Goal: Task Accomplishment & Management: Use online tool/utility

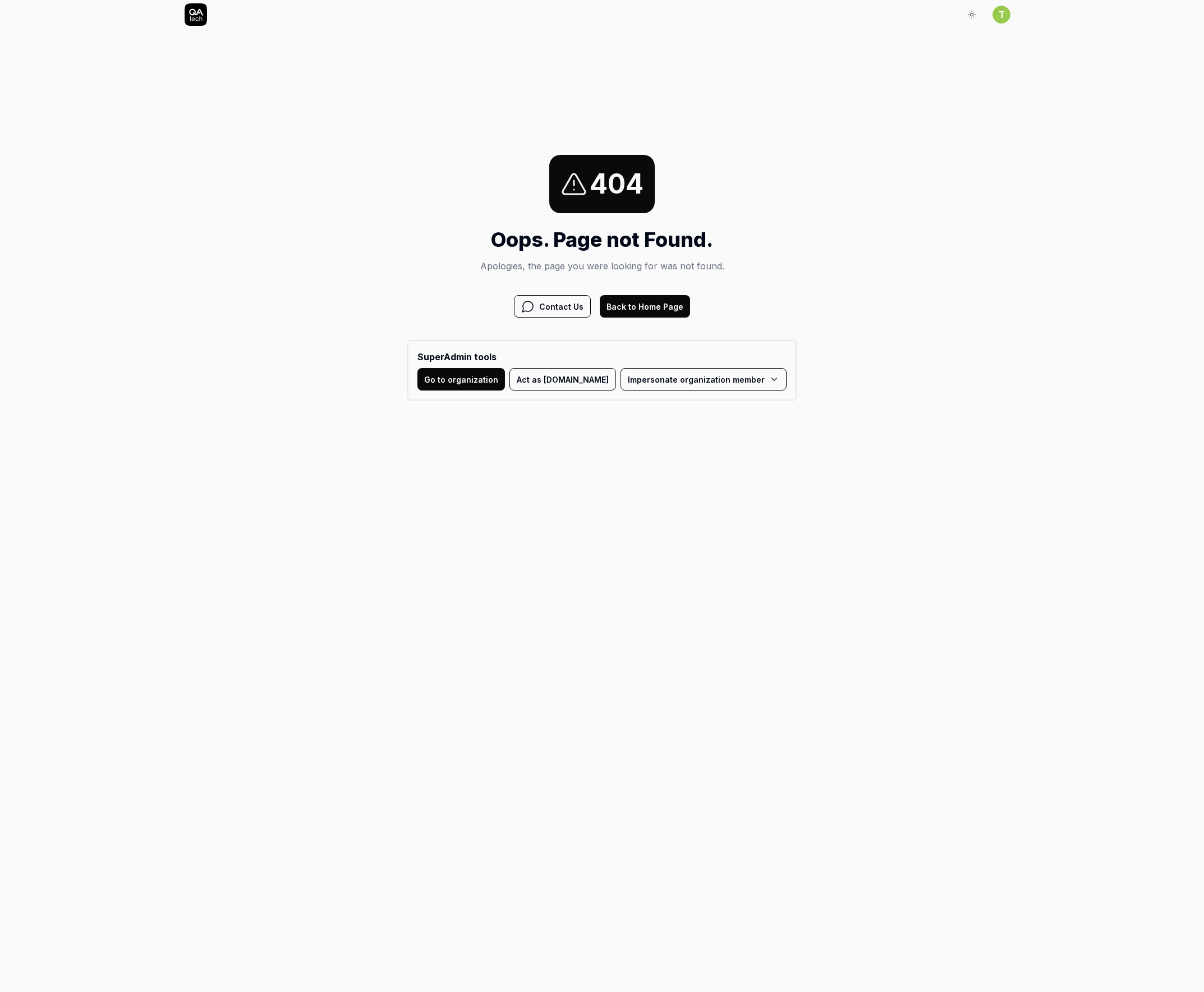
click at [697, 370] on html "Sign In T Sign In 404 Oops. Page not Found. Apologies, the page you were lookin…" at bounding box center [602, 263] width 1204 height 526
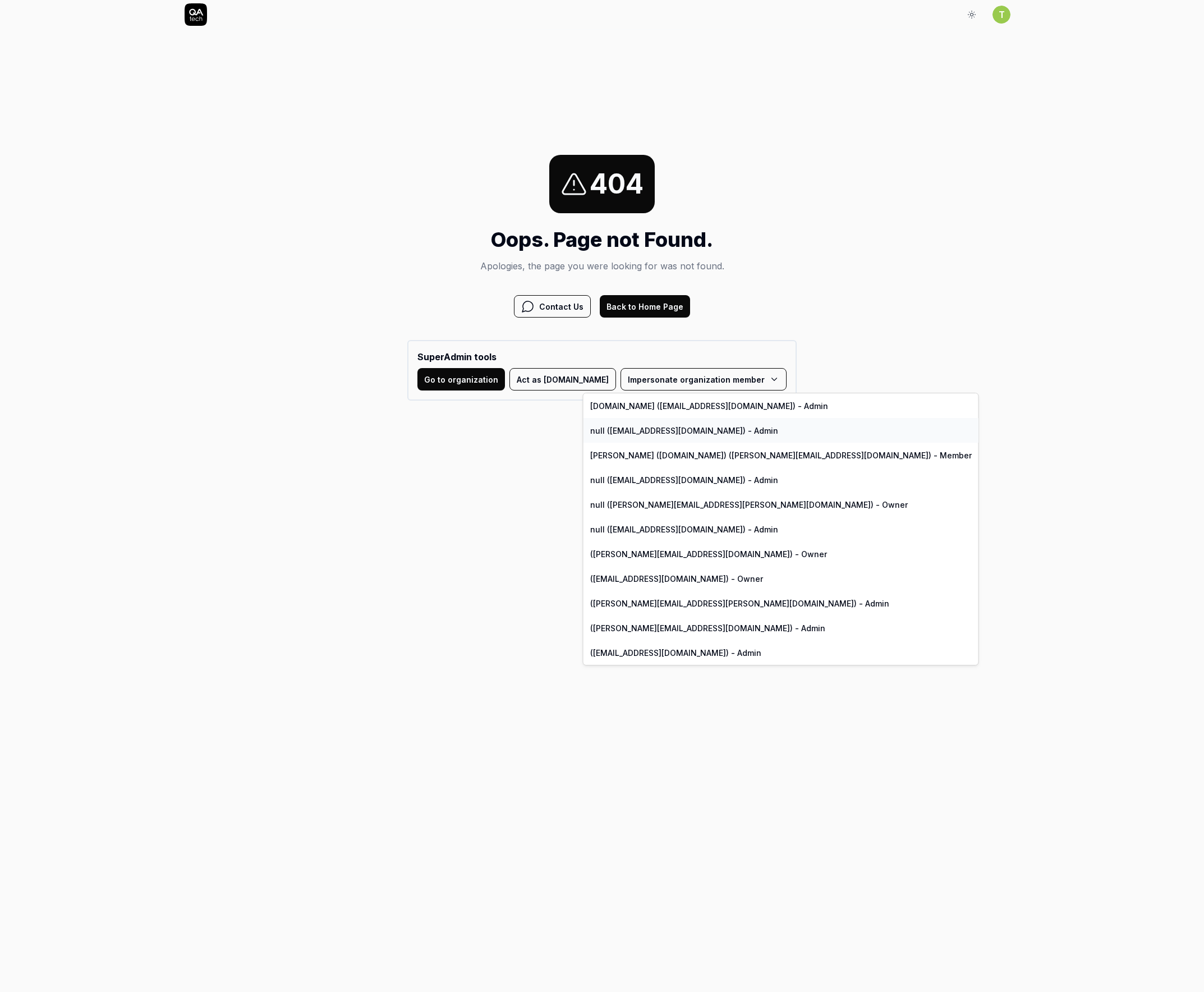
click at [681, 436] on link "null (abhimanyu.chauhan@virtusize.com) - Admin" at bounding box center [781, 430] width 395 height 25
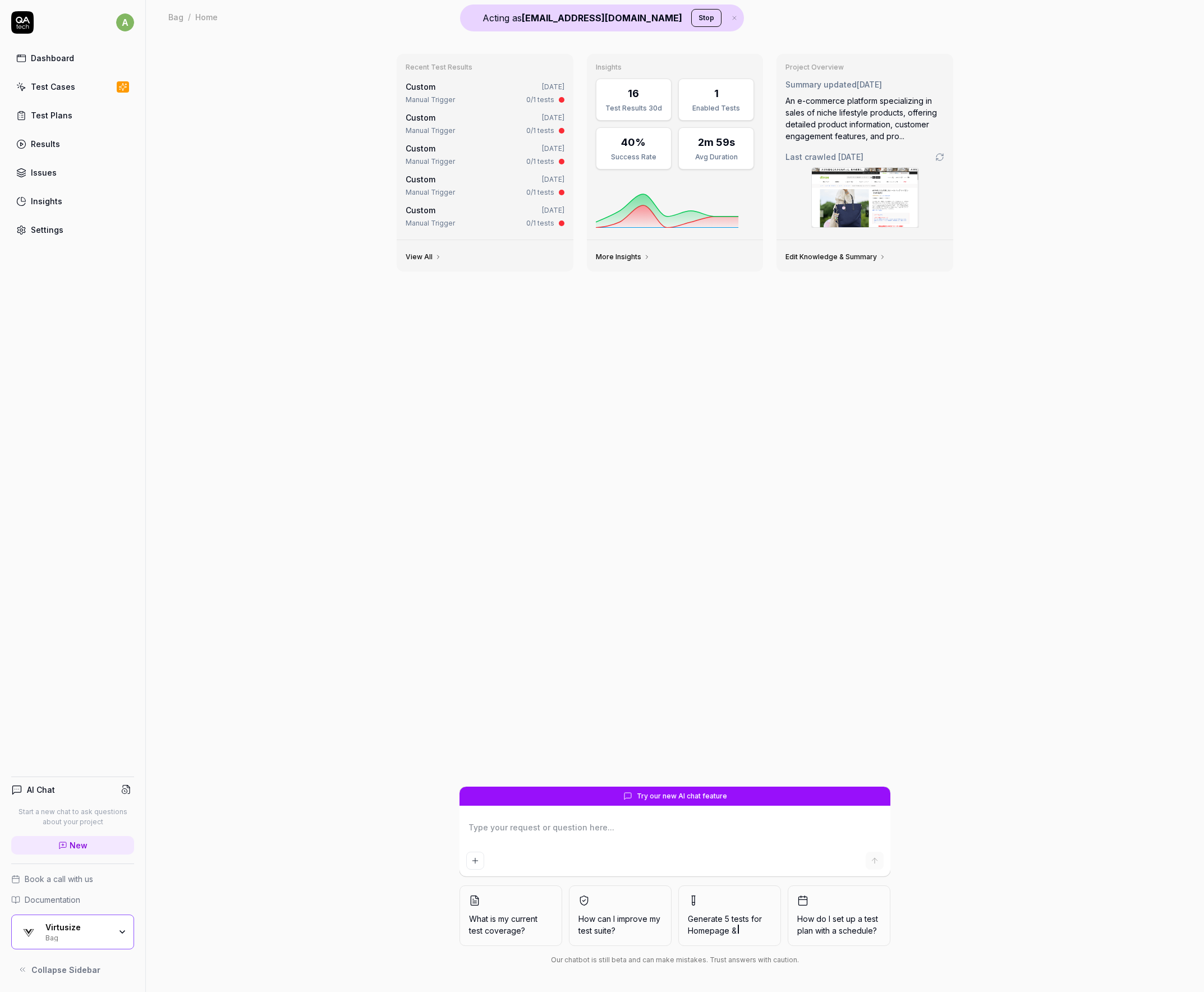
type textarea "*"
click at [51, 151] on link "Results" at bounding box center [73, 143] width 123 height 22
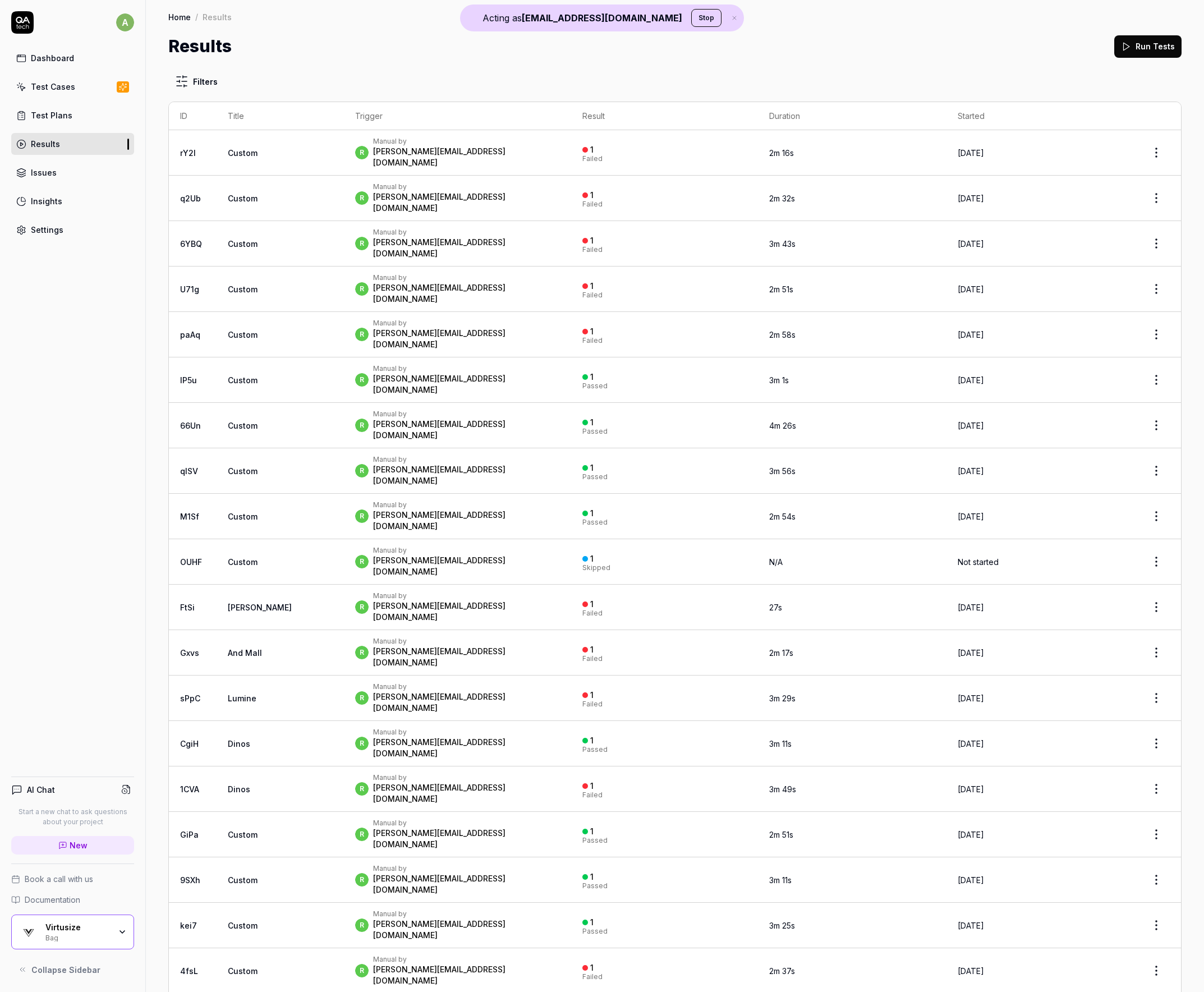
click at [200, 149] on td "rY2I" at bounding box center [192, 152] width 48 height 46
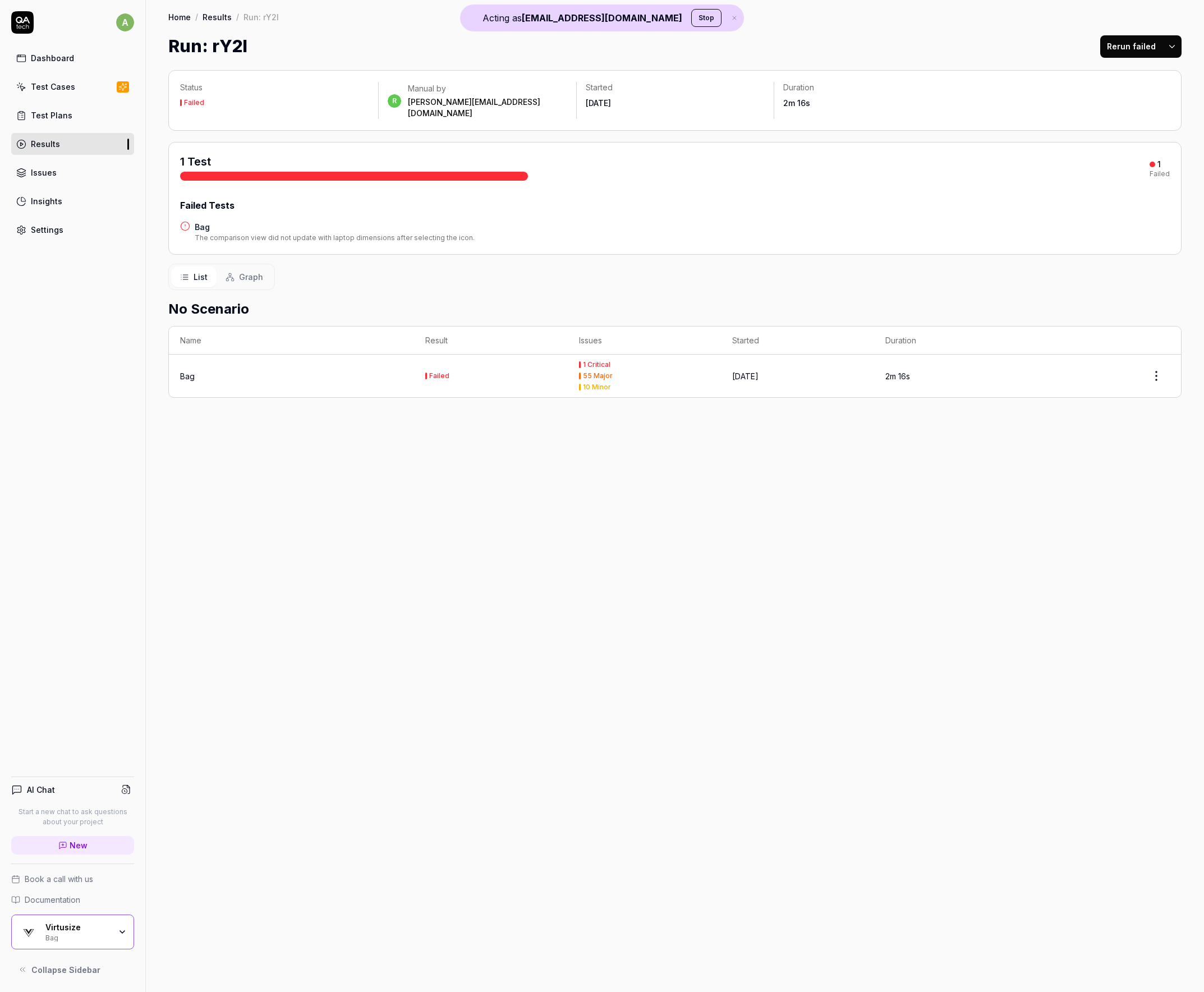
click at [238, 273] on button "Graph" at bounding box center [245, 276] width 56 height 21
click at [200, 272] on button "List" at bounding box center [194, 276] width 46 height 21
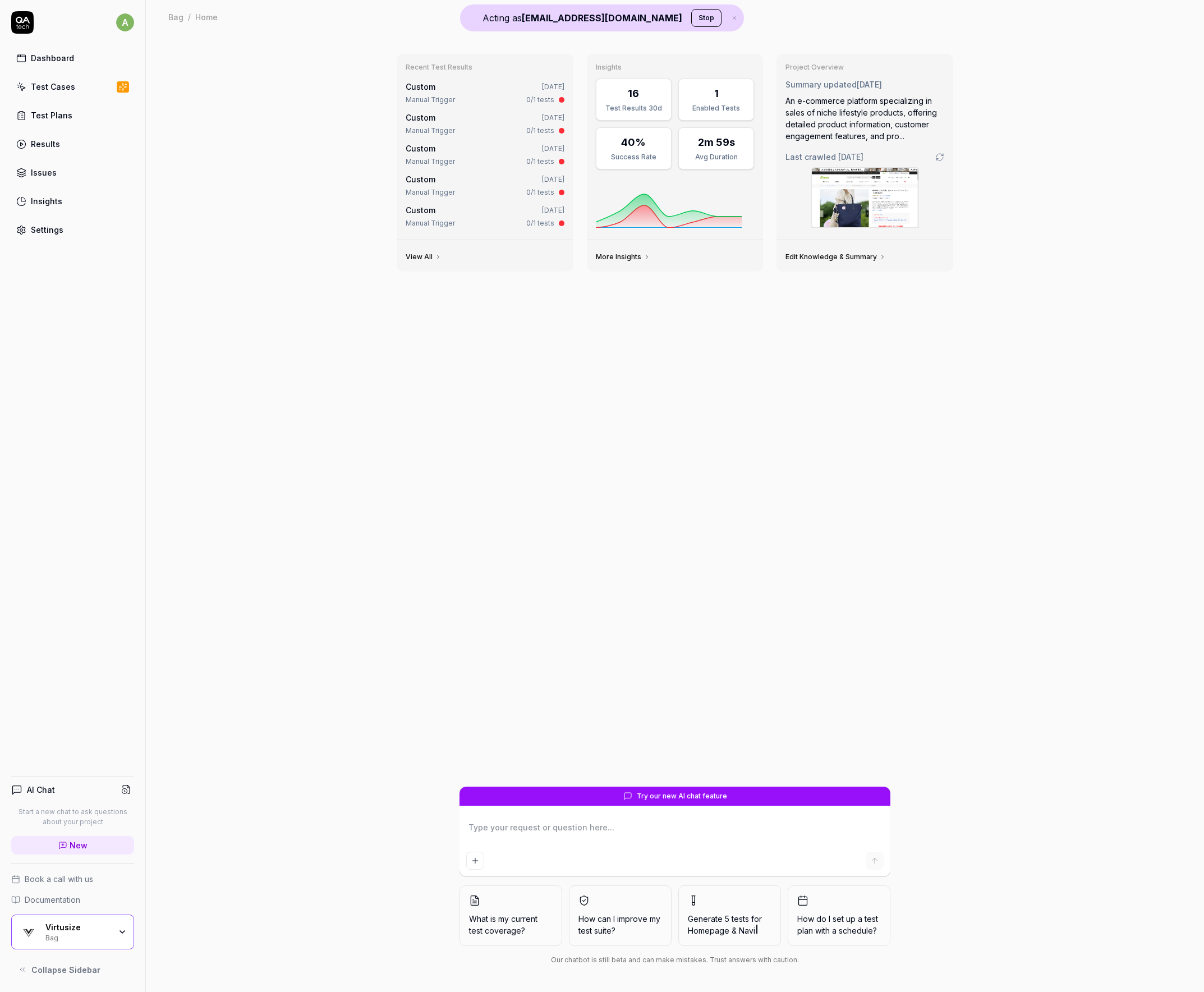
click at [48, 142] on div "Results" at bounding box center [45, 143] width 30 height 12
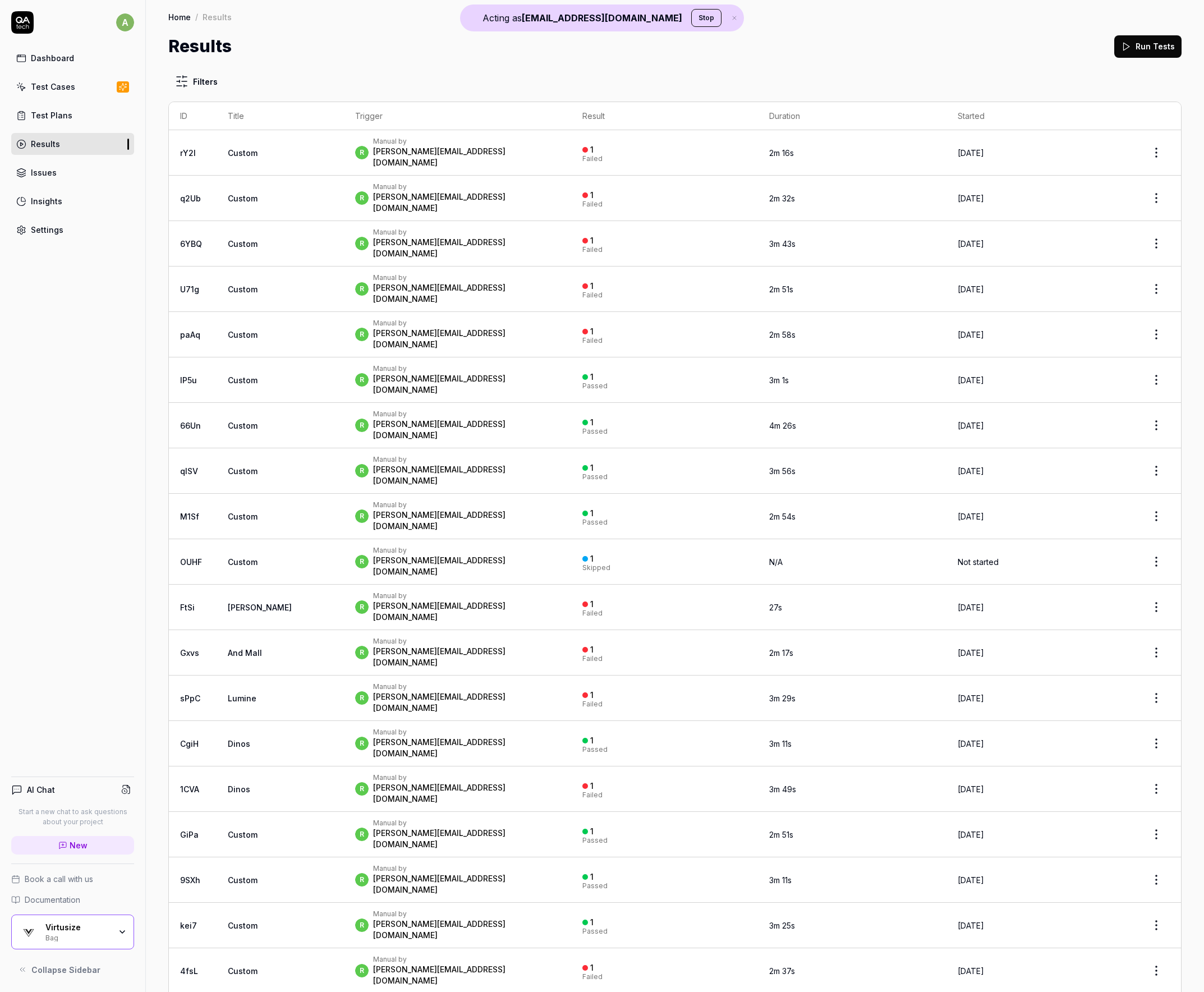
click at [114, 919] on div "Virtusize Bag" at bounding box center [73, 931] width 123 height 35
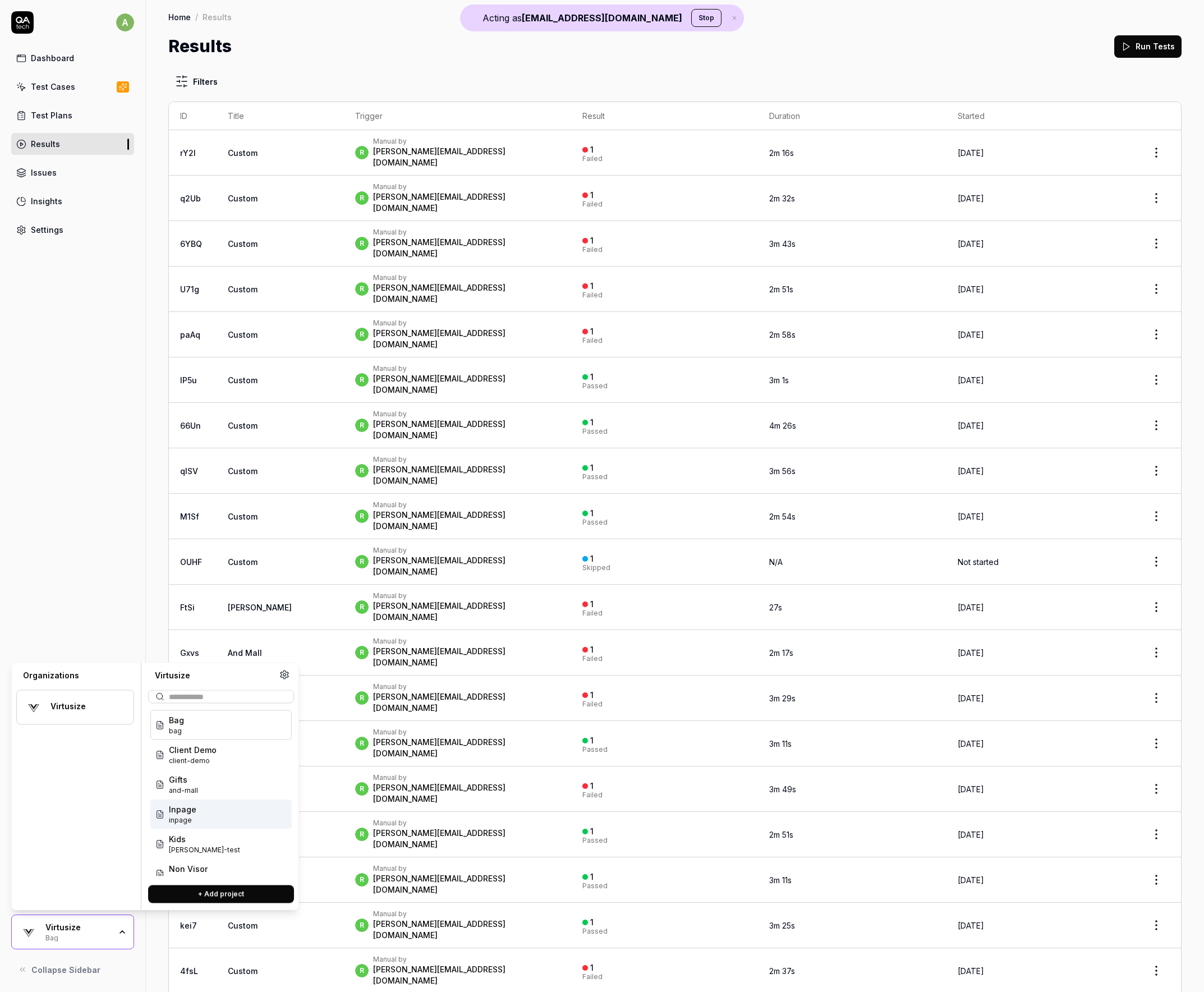
click at [208, 818] on div "Inpage inpage" at bounding box center [221, 814] width 142 height 30
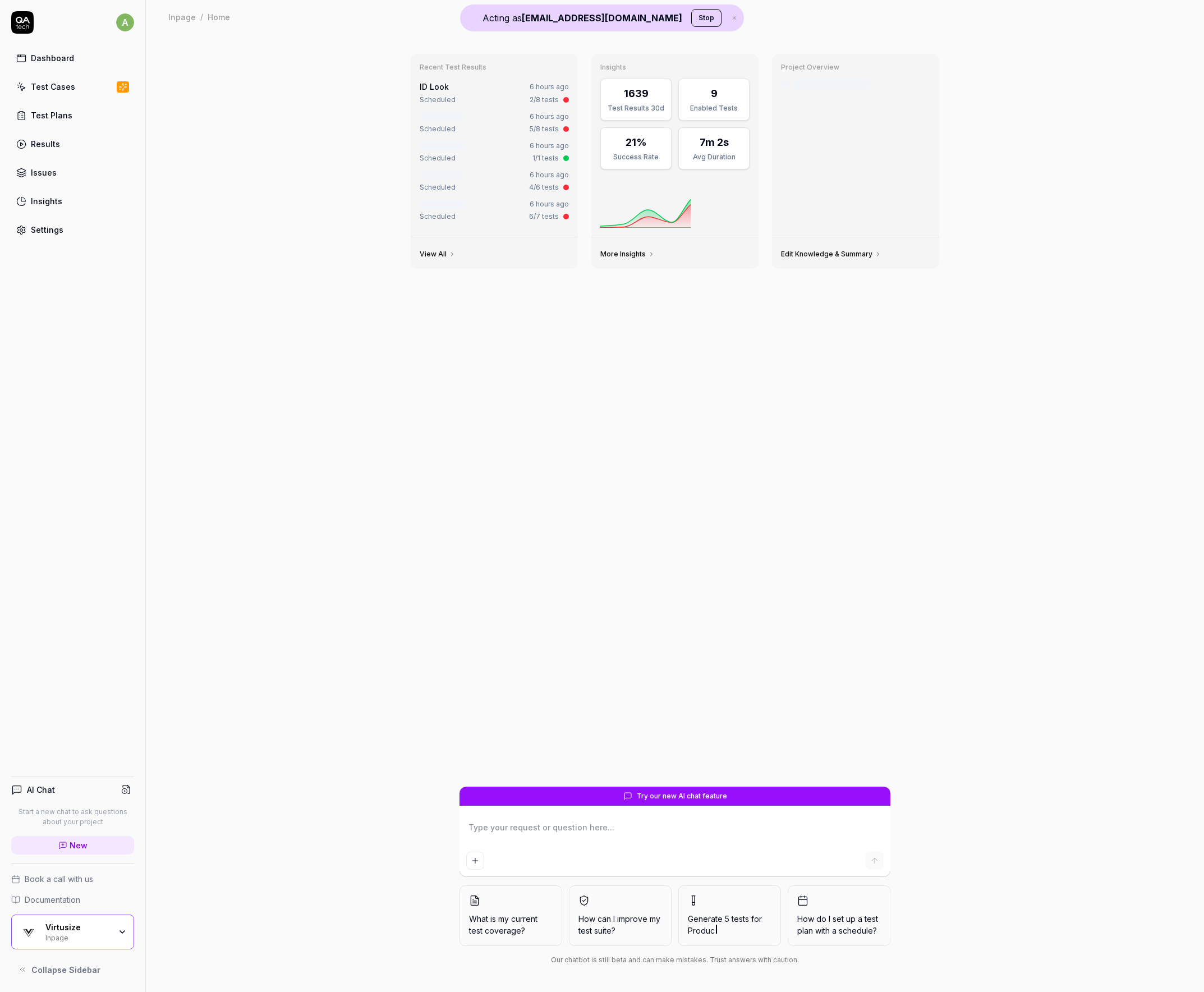
type textarea "*"
click at [62, 139] on link "Results" at bounding box center [73, 143] width 123 height 22
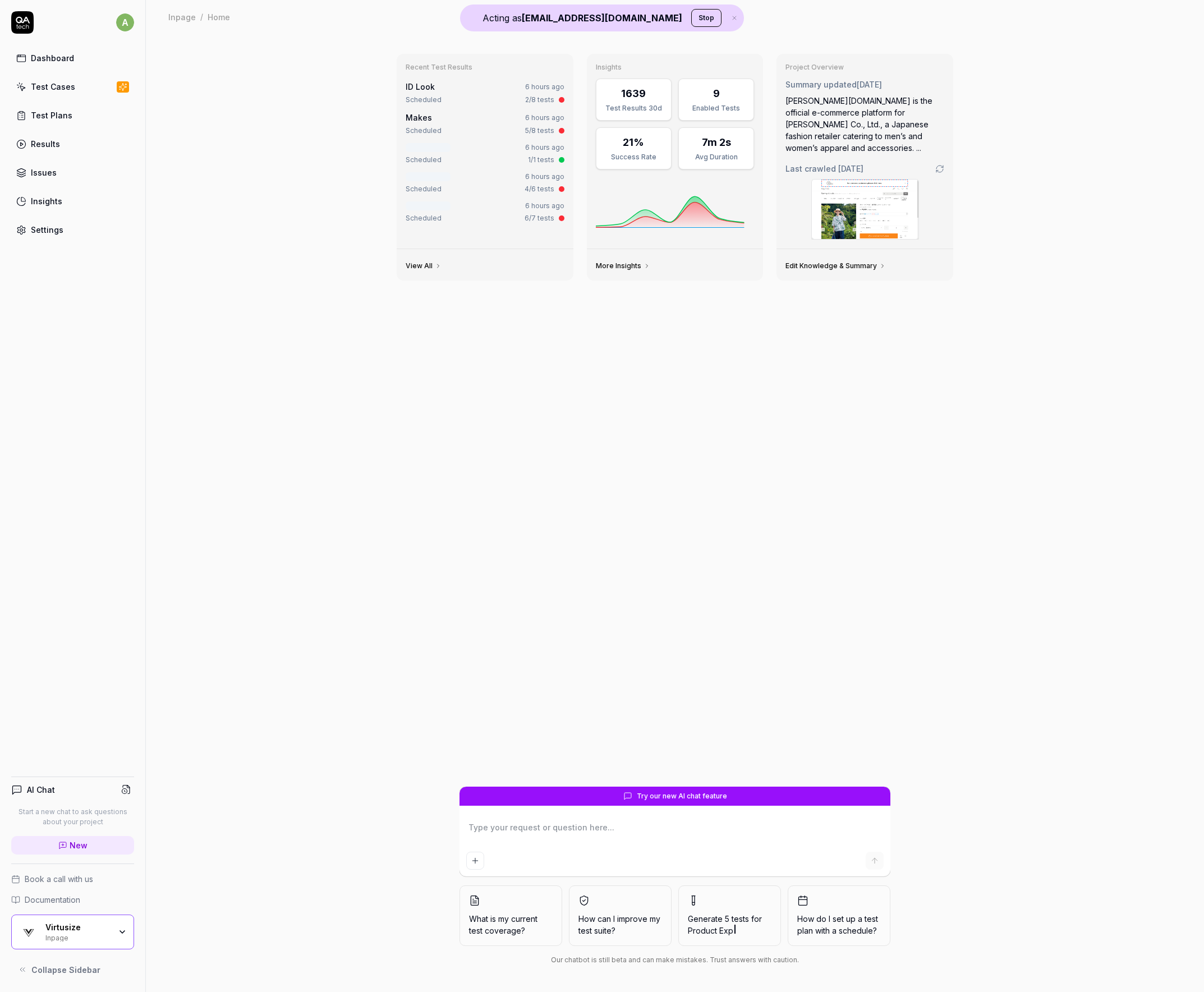
type textarea "*"
click at [29, 134] on link "Results" at bounding box center [73, 143] width 123 height 22
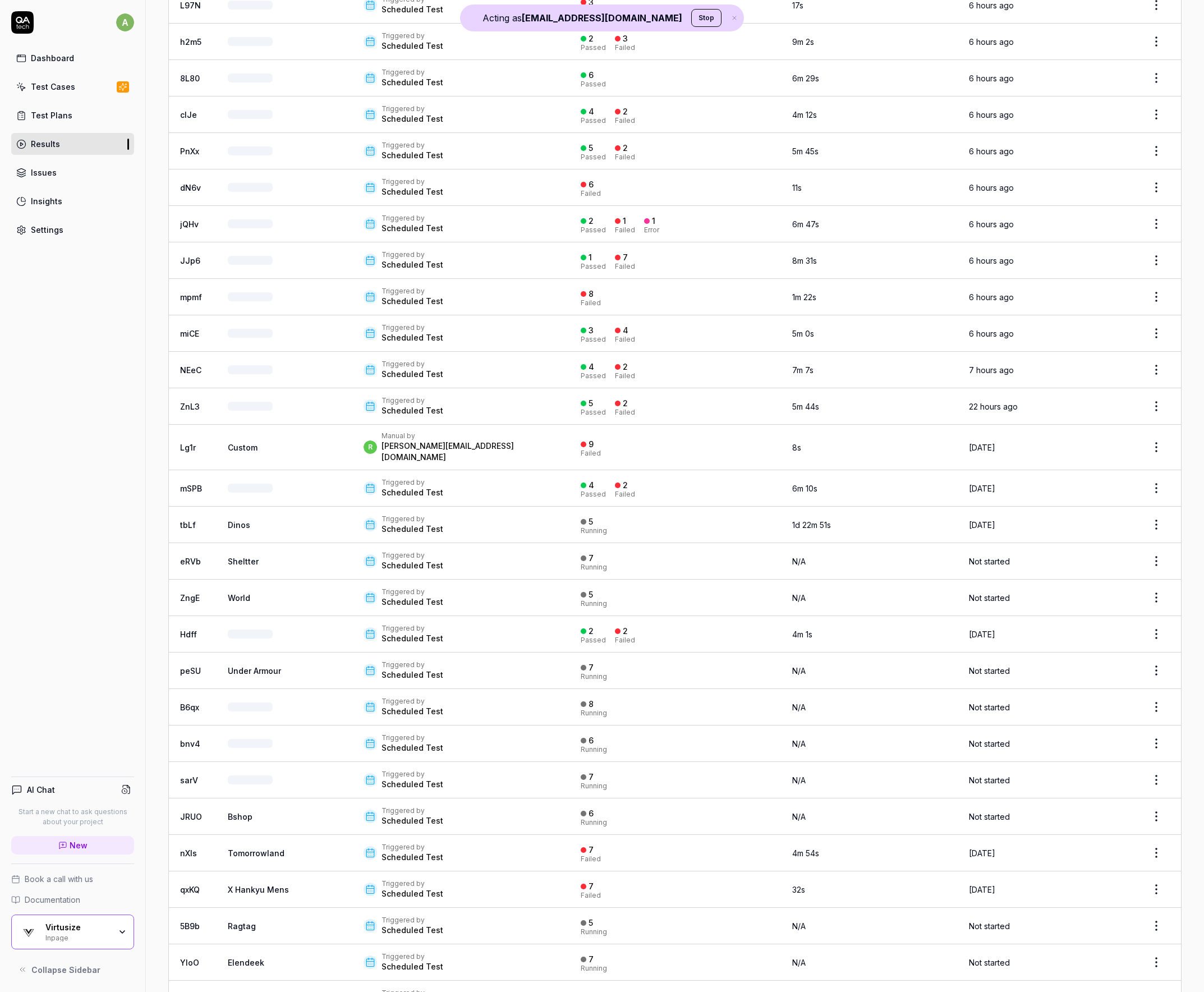
scroll to position [2074, 0]
click at [184, 509] on td "tbLf" at bounding box center [192, 527] width 48 height 37
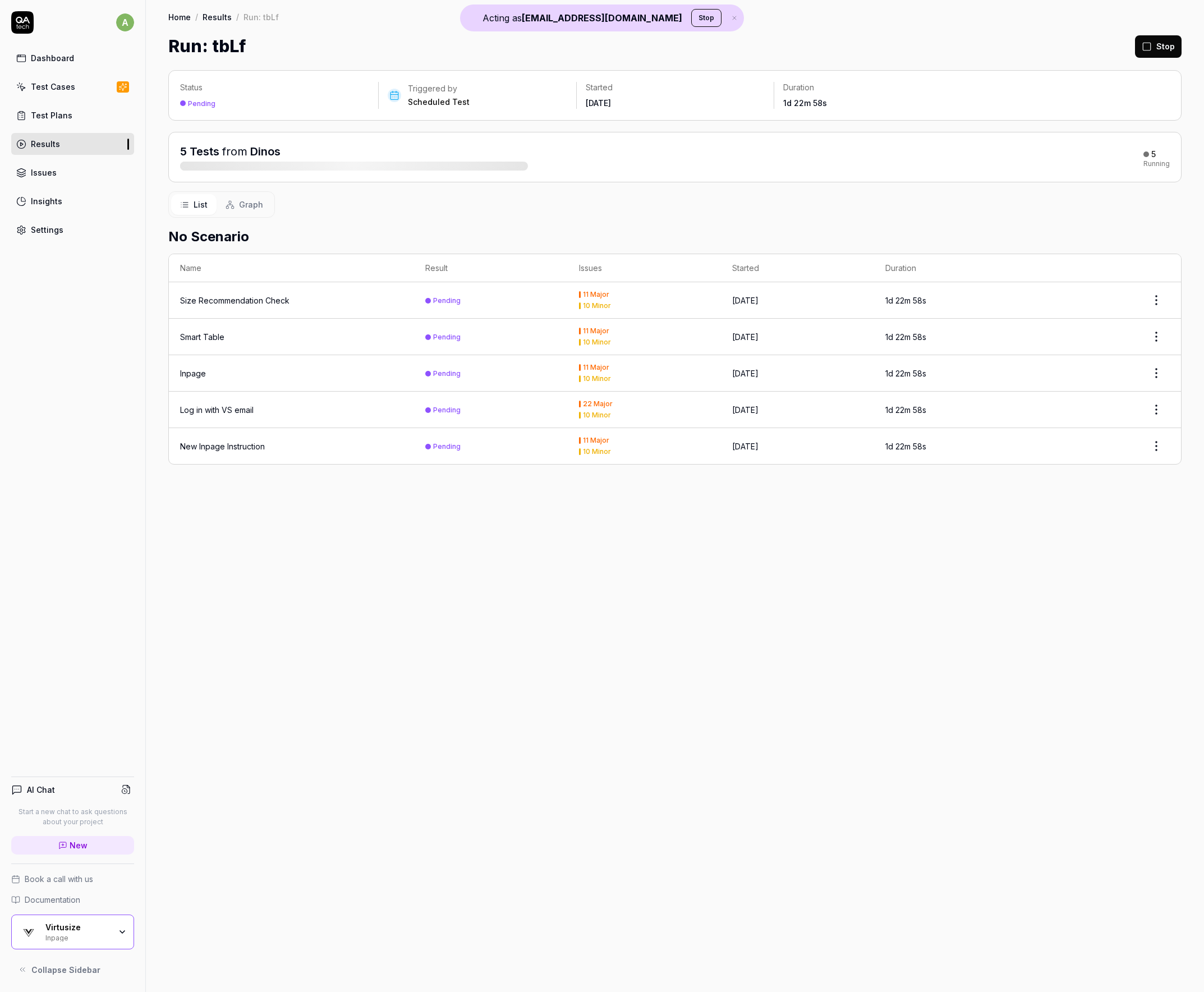
click at [248, 212] on button "Graph" at bounding box center [245, 204] width 56 height 21
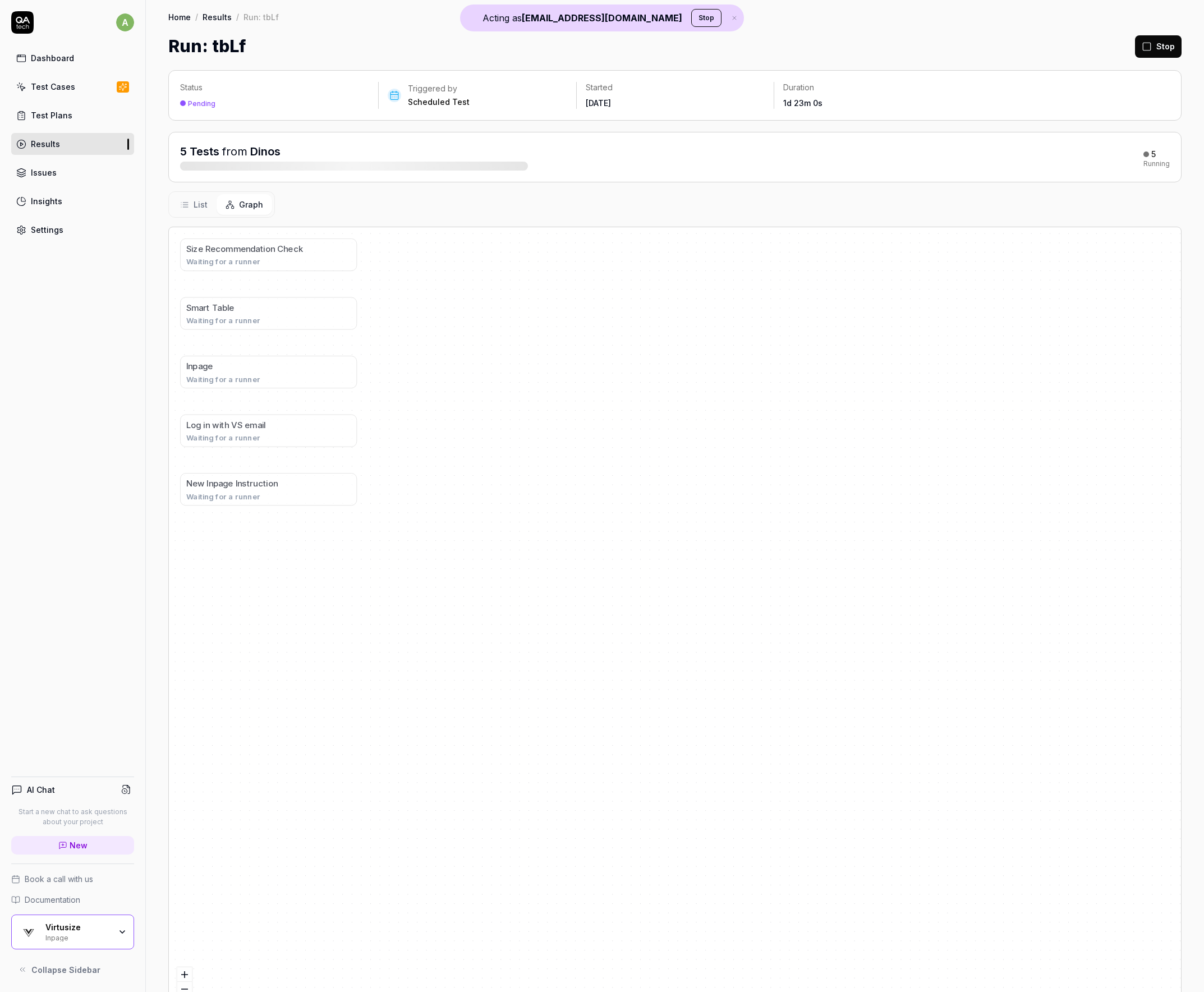
click at [206, 209] on span "List" at bounding box center [201, 204] width 14 height 12
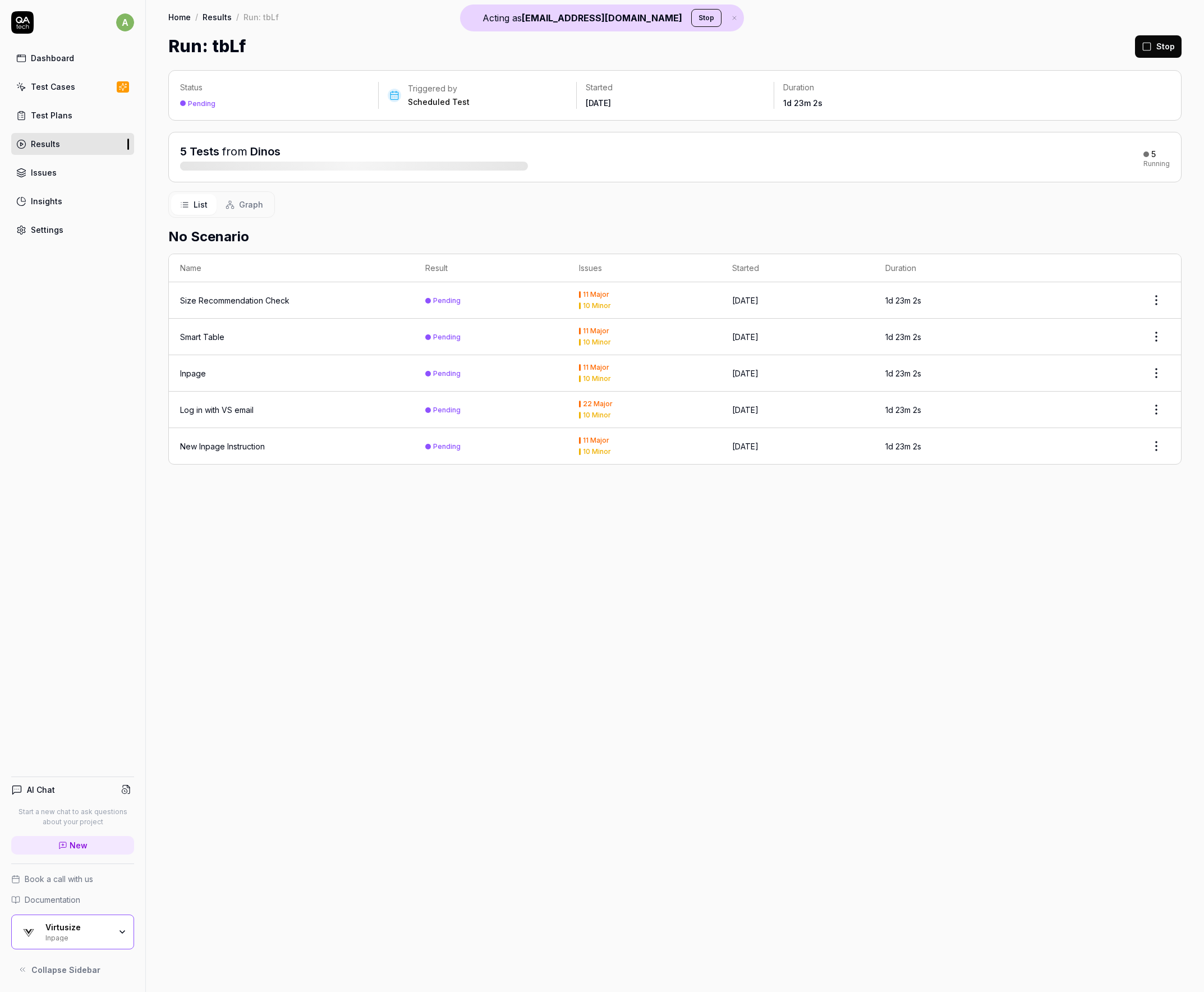
click at [238, 206] on button "Graph" at bounding box center [245, 204] width 56 height 21
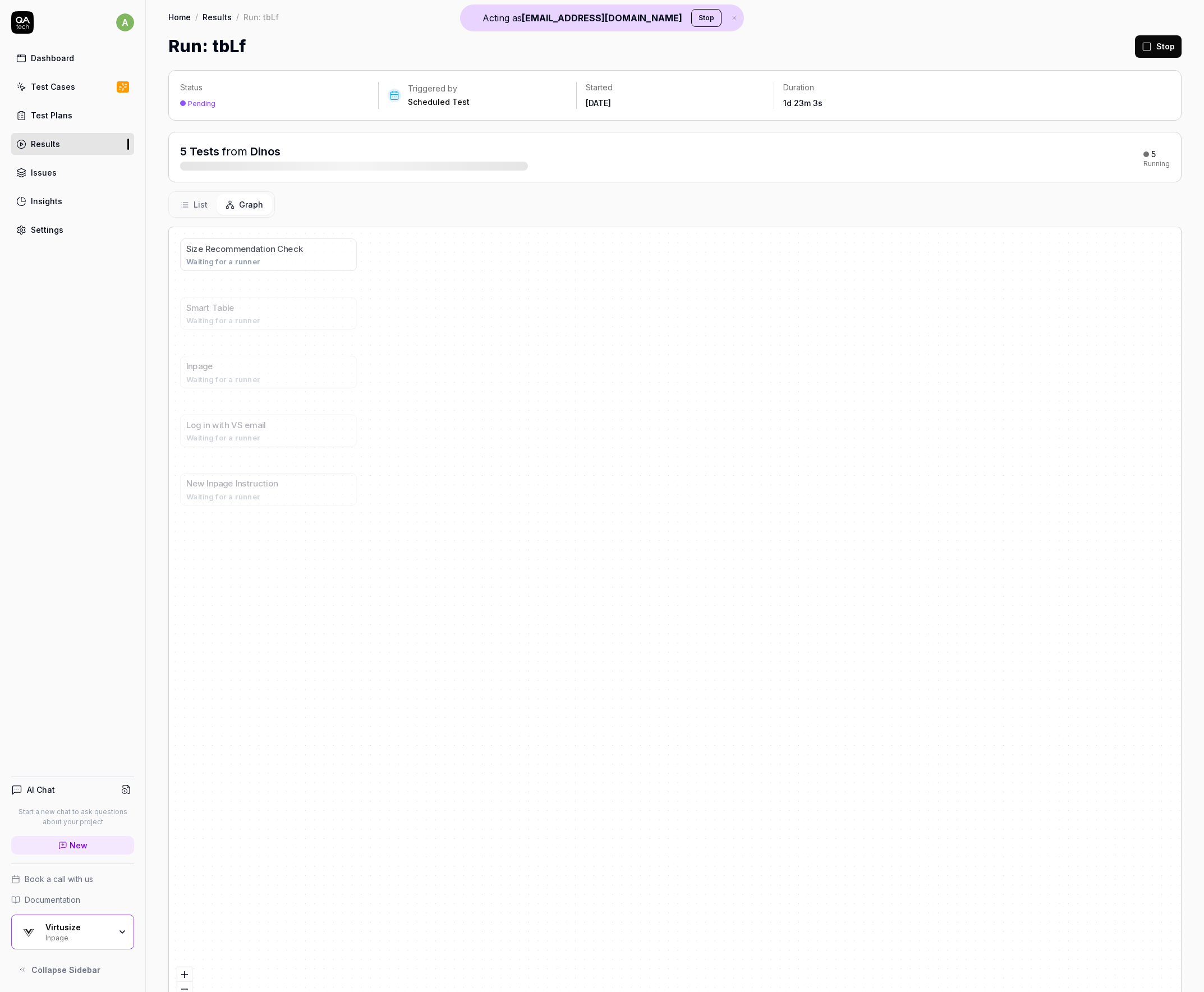
click at [222, 255] on span "Waiting for a runner" at bounding box center [223, 261] width 74 height 12
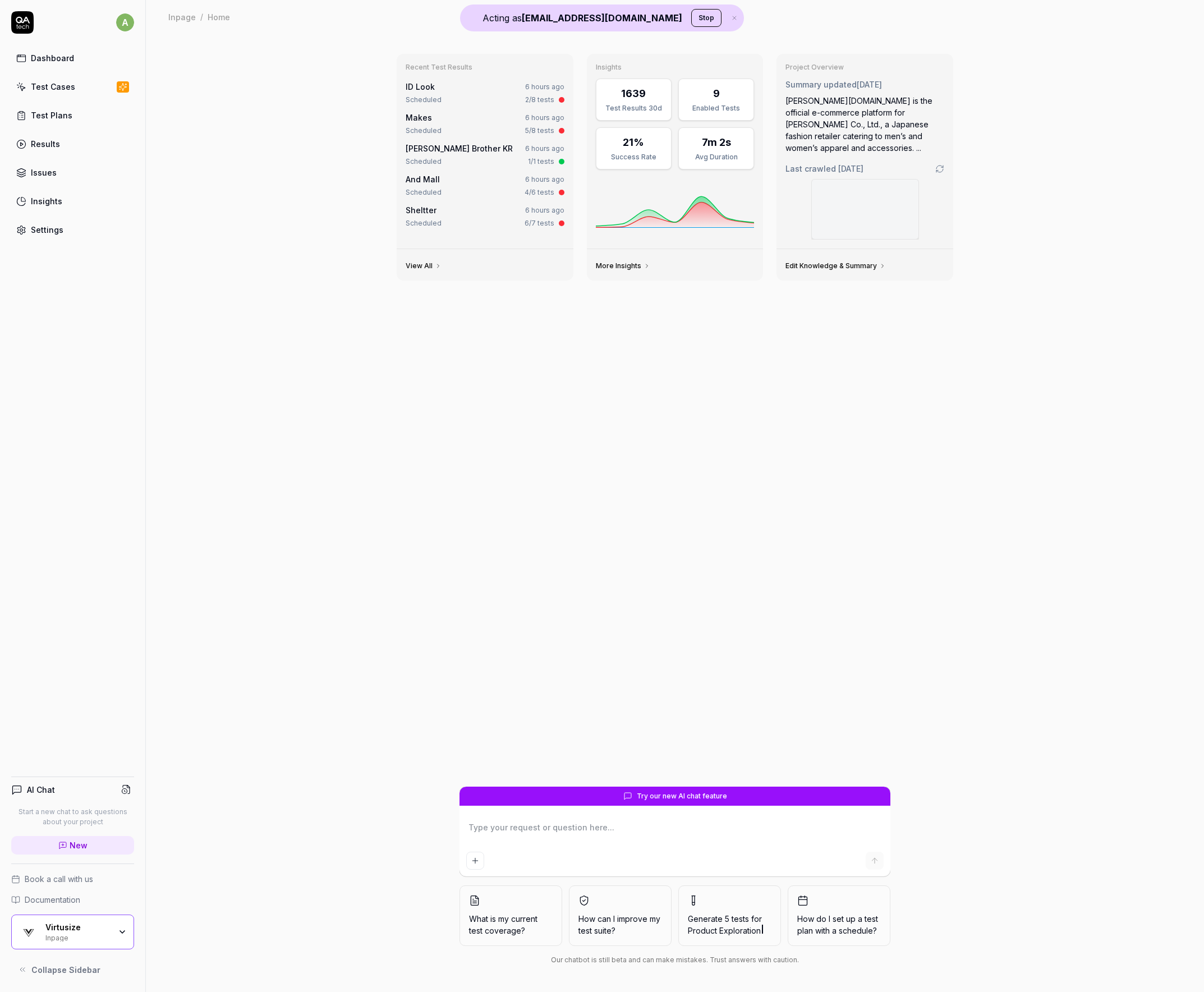
type textarea "*"
